Goal: Task Accomplishment & Management: Use online tool/utility

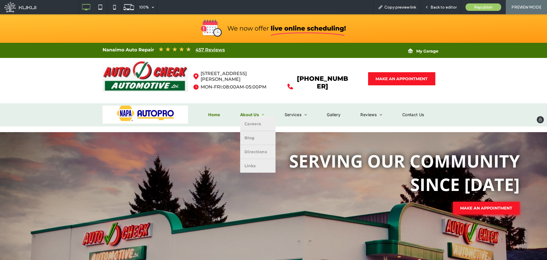
click at [251, 115] on span "About Us" at bounding box center [252, 114] width 25 height 5
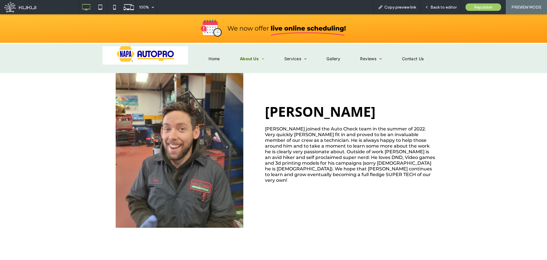
drag, startPoint x: 294, startPoint y: 185, endPoint x: 309, endPoint y: 138, distance: 49.5
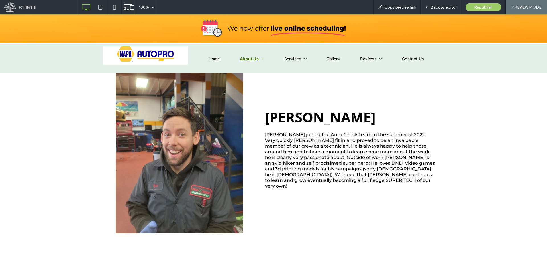
drag, startPoint x: 476, startPoint y: 116, endPoint x: 479, endPoint y: 128, distance: 11.8
click at [477, 117] on div "[PERSON_NAME] joined the Auto Check team in the summer of 2022. Very quickly [P…" at bounding box center [273, 148] width 547 height 199
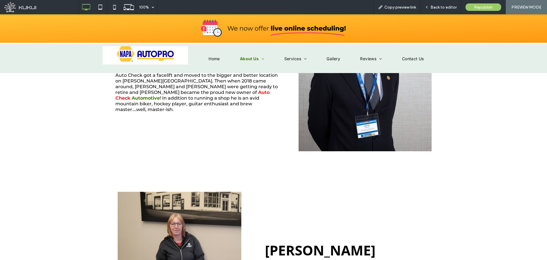
scroll to position [0, 0]
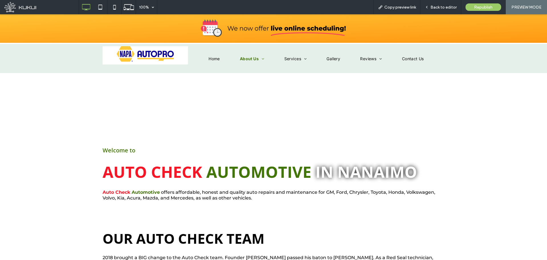
drag, startPoint x: 473, startPoint y: 166, endPoint x: 464, endPoint y: 78, distance: 88.2
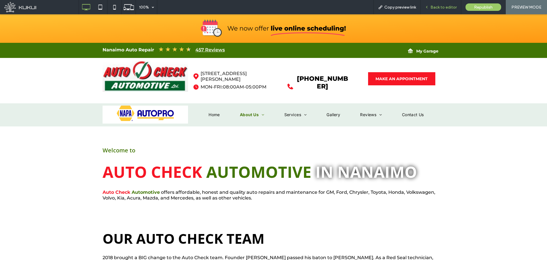
click at [435, 7] on span "Back to editor" at bounding box center [444, 7] width 26 height 5
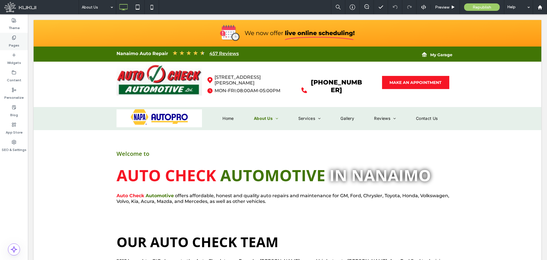
click at [14, 46] on label "Pages" at bounding box center [14, 44] width 11 height 8
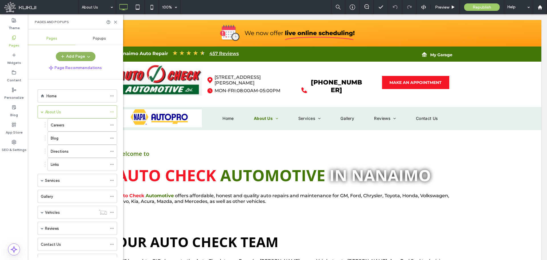
click at [79, 55] on button "Add Page" at bounding box center [76, 56] width 40 height 9
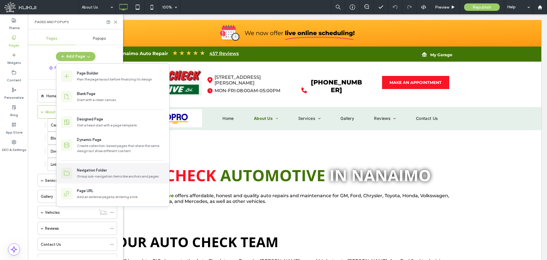
click at [97, 170] on div "Navigation Folder" at bounding box center [92, 170] width 30 height 6
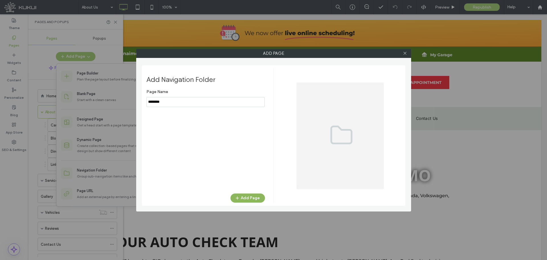
type input "********"
click at [238, 194] on span "button" at bounding box center [238, 198] width 6 height 9
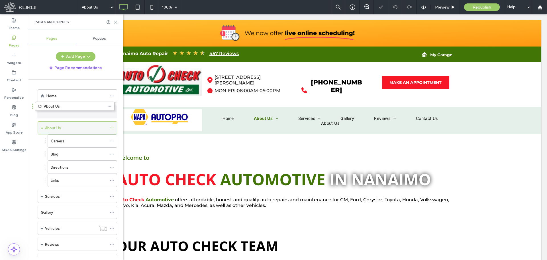
drag, startPoint x: 51, startPoint y: 233, endPoint x: 48, endPoint y: 107, distance: 126.3
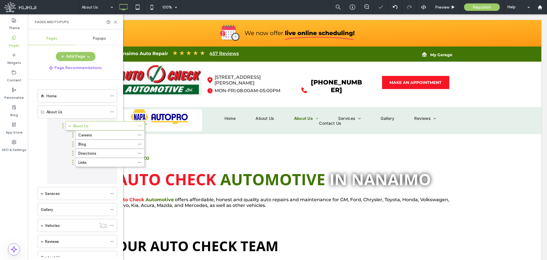
drag, startPoint x: 42, startPoint y: 131, endPoint x: 59, endPoint y: 130, distance: 17.4
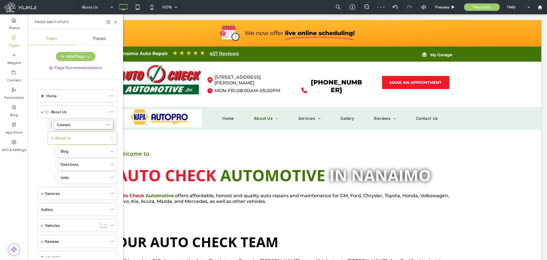
drag, startPoint x: 55, startPoint y: 138, endPoint x: 51, endPoint y: 124, distance: 14.8
drag, startPoint x: 60, startPoint y: 149, endPoint x: 51, endPoint y: 135, distance: 17.2
drag, startPoint x: 61, startPoint y: 163, endPoint x: 50, endPoint y: 147, distance: 19.5
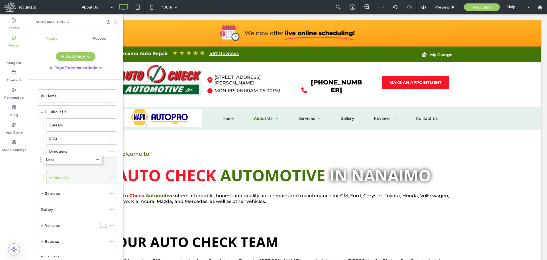
drag, startPoint x: 50, startPoint y: 160, endPoint x: 54, endPoint y: 163, distance: 4.2
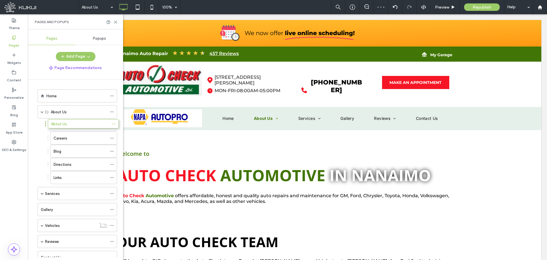
drag, startPoint x: 55, startPoint y: 173, endPoint x: 57, endPoint y: 119, distance: 53.9
drag, startPoint x: 63, startPoint y: 181, endPoint x: 65, endPoint y: 127, distance: 53.9
click at [116, 21] on icon at bounding box center [115, 22] width 4 height 4
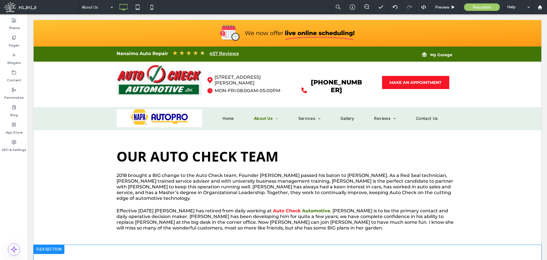
scroll to position [171, 0]
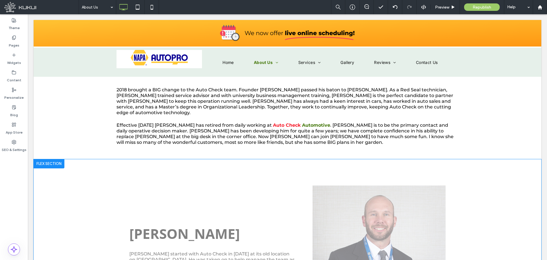
click at [55, 159] on div at bounding box center [49, 163] width 31 height 9
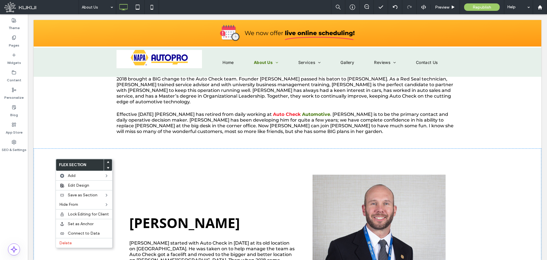
scroll to position [228, 0]
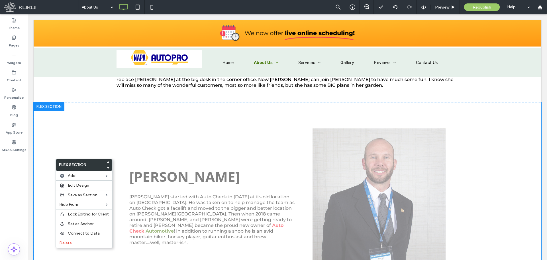
click at [59, 102] on div at bounding box center [49, 106] width 31 height 9
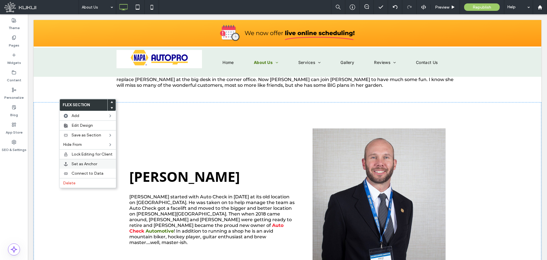
click at [86, 165] on span "Set as Anchor" at bounding box center [85, 163] width 26 height 5
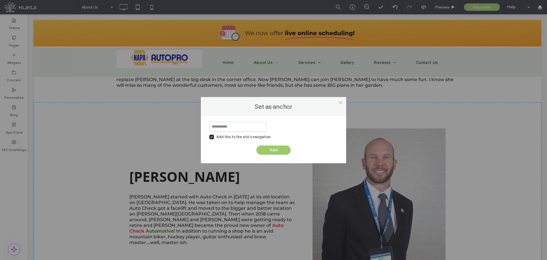
drag, startPoint x: 239, startPoint y: 121, endPoint x: 238, endPoint y: 126, distance: 5.2
click at [238, 121] on div "Add this to the site’s navigation Add" at bounding box center [273, 139] width 145 height 47
click at [238, 128] on input at bounding box center [237, 127] width 57 height 10
type input "**********"
click at [276, 150] on button "Add" at bounding box center [274, 149] width 34 height 9
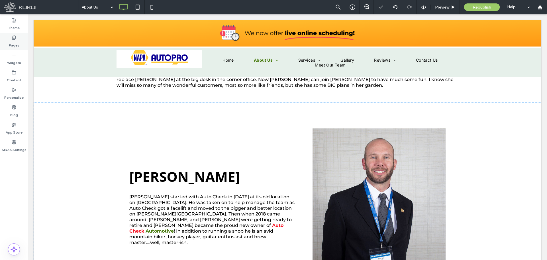
click at [19, 40] on div "Pages" at bounding box center [14, 41] width 28 height 17
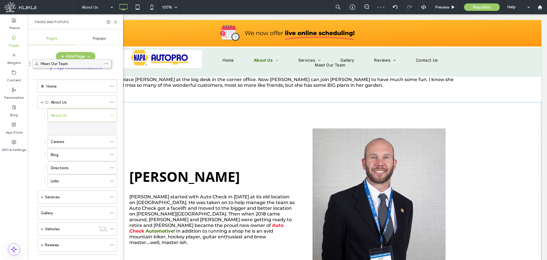
scroll to position [0, 0]
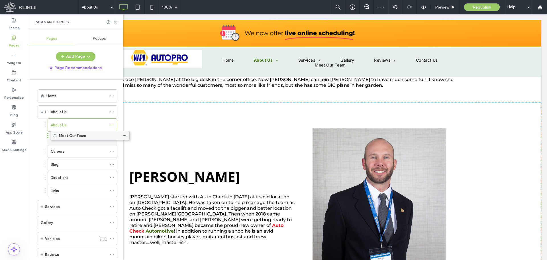
drag, startPoint x: 57, startPoint y: 235, endPoint x: 70, endPoint y: 136, distance: 99.4
click at [115, 22] on icon at bounding box center [115, 22] width 4 height 4
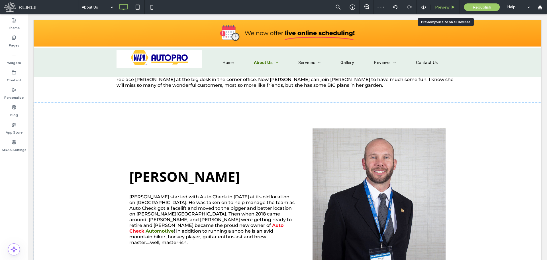
click at [448, 7] on div "Preview" at bounding box center [445, 7] width 29 height 5
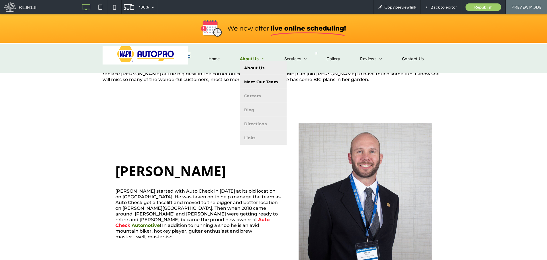
click at [245, 80] on span "Meet Our Team" at bounding box center [261, 81] width 34 height 5
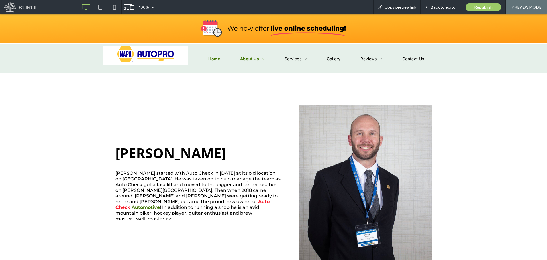
click at [215, 58] on span "Home" at bounding box center [214, 58] width 12 height 5
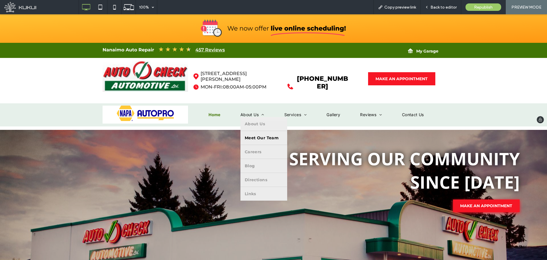
click at [248, 139] on span "Meet Our Team" at bounding box center [262, 137] width 34 height 5
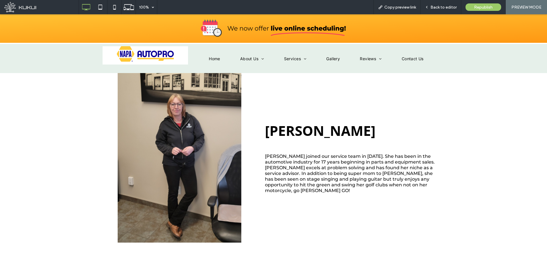
scroll to position [485, 0]
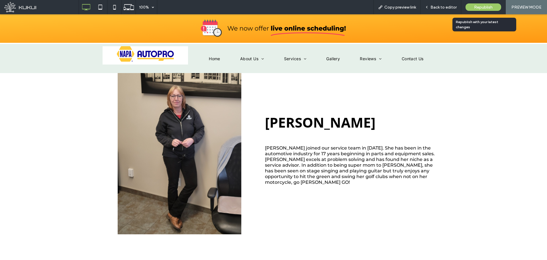
click at [488, 7] on span "Republish" at bounding box center [483, 7] width 19 height 5
